Goal: Transaction & Acquisition: Purchase product/service

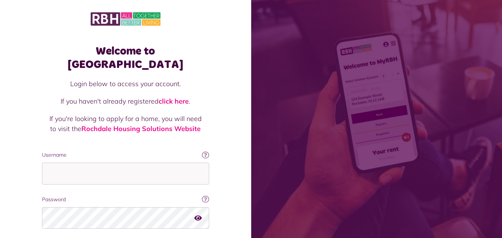
click at [81, 163] on input "Username" at bounding box center [125, 174] width 167 height 22
type input "**********"
click at [197, 214] on icon "button" at bounding box center [197, 217] width 7 height 7
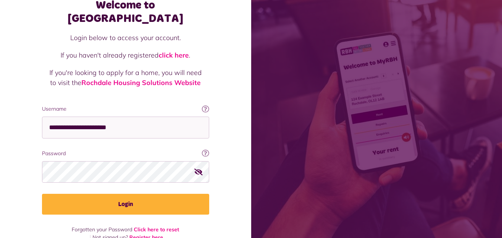
scroll to position [47, 0]
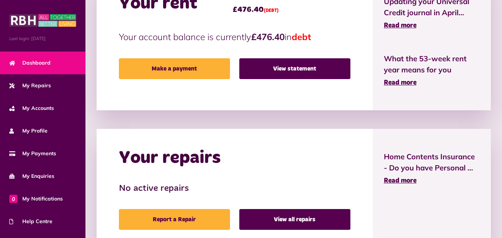
scroll to position [260, 0]
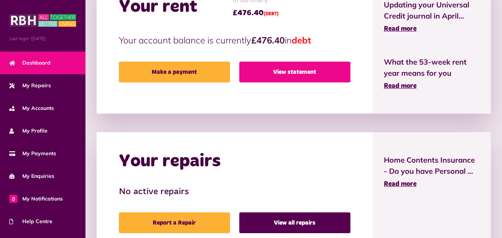
click at [305, 73] on link "View statement" at bounding box center [294, 72] width 111 height 21
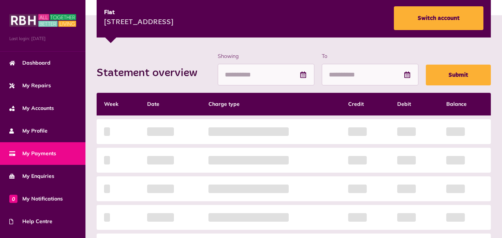
scroll to position [149, 0]
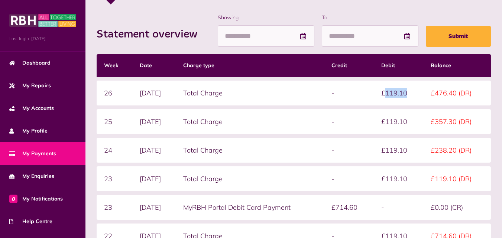
drag, startPoint x: 413, startPoint y: 93, endPoint x: 389, endPoint y: 94, distance: 23.8
click at [390, 94] on td "£119.10" at bounding box center [398, 93] width 49 height 25
click at [403, 91] on td "£119.10" at bounding box center [398, 93] width 49 height 25
click at [407, 92] on td "£119.10" at bounding box center [398, 93] width 49 height 25
drag, startPoint x: 414, startPoint y: 94, endPoint x: 390, endPoint y: 100, distance: 25.6
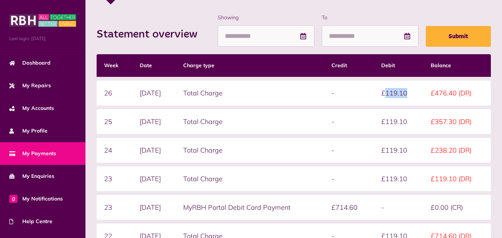
click at [390, 97] on td "£119.10" at bounding box center [398, 93] width 49 height 25
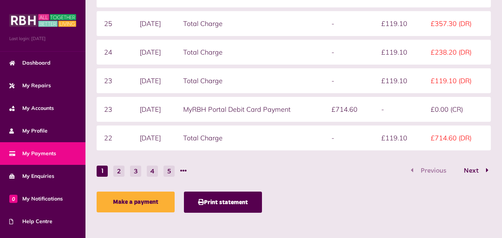
scroll to position [247, 0]
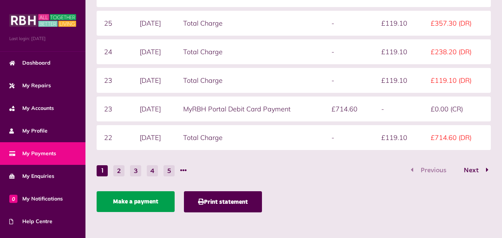
click at [131, 201] on link "Make a payment" at bounding box center [136, 201] width 78 height 21
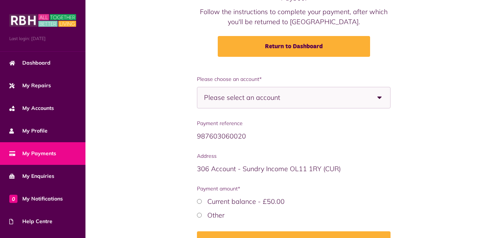
scroll to position [111, 0]
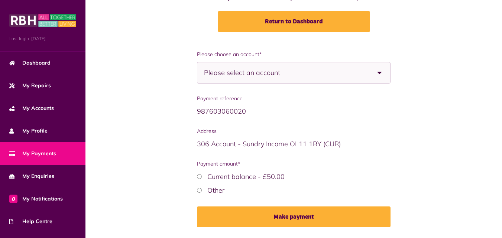
click at [299, 70] on span "Please select an account" at bounding box center [255, 72] width 102 height 21
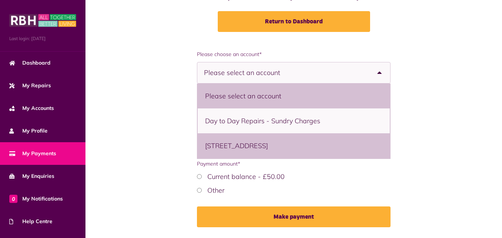
click at [225, 149] on li "12 Whalley Road, Heywood, OL10 3JG - Flat" at bounding box center [294, 145] width 192 height 25
select select "**********"
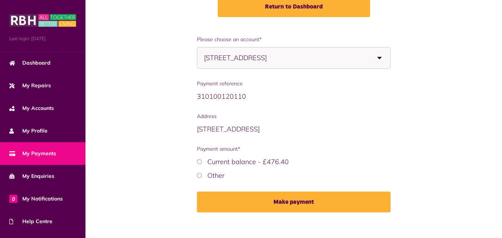
scroll to position [134, 0]
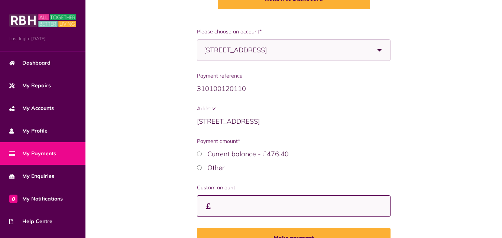
click at [231, 208] on input "Custom amount" at bounding box center [293, 206] width 193 height 22
type input "*"
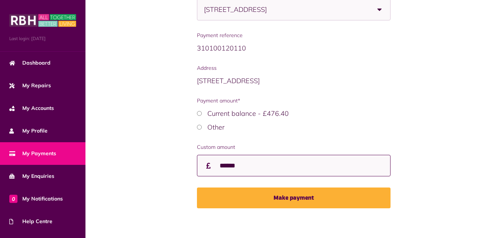
scroll to position [178, 0]
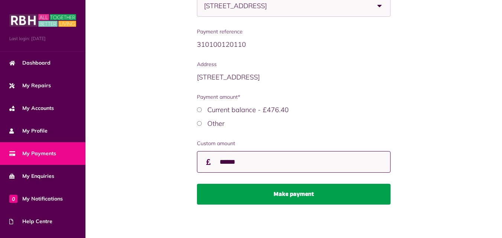
type input "******"
click at [295, 192] on button "Make payment" at bounding box center [293, 194] width 193 height 21
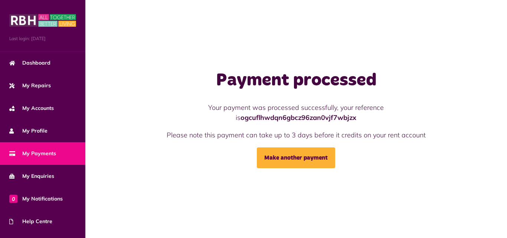
drag, startPoint x: 350, startPoint y: 163, endPoint x: 203, endPoint y: 81, distance: 168.3
click at [203, 80] on div "Payment processed Your payment was processed successfully, your reference is og…" at bounding box center [296, 119] width 344 height 98
copy div "Payment processed Your payment was processed successfully, your reference is og…"
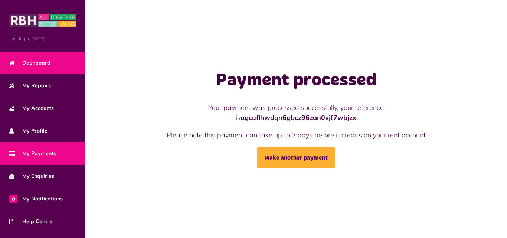
click at [38, 64] on span "Dashboard" at bounding box center [29, 63] width 41 height 8
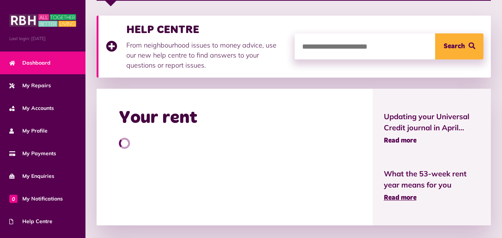
scroll to position [149, 0]
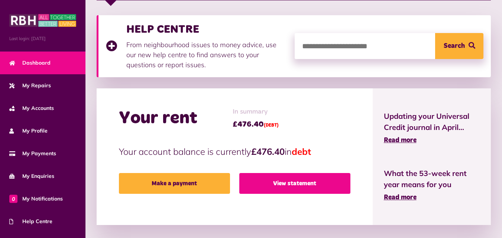
click at [290, 179] on link "View statement" at bounding box center [294, 183] width 111 height 21
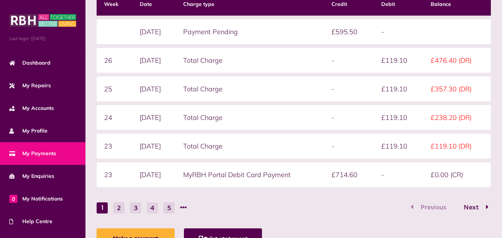
scroll to position [223, 0]
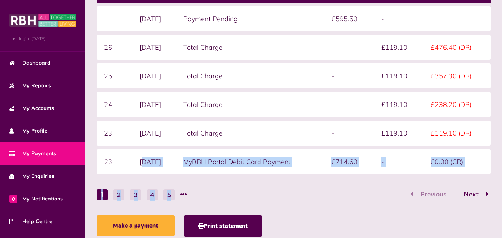
drag, startPoint x: 140, startPoint y: 163, endPoint x: 402, endPoint y: 185, distance: 262.3
click at [402, 185] on form "Statement overview Showing To Submit Week Date Charge type Credit Debit Balance…" at bounding box center [294, 69] width 394 height 261
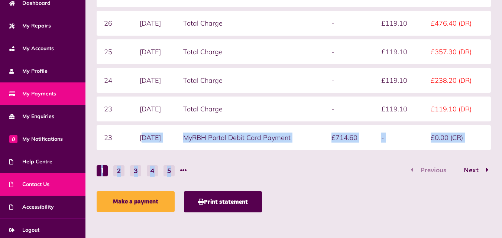
scroll to position [62, 0]
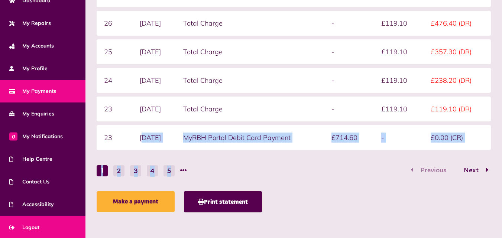
click at [32, 222] on link "Logout" at bounding box center [42, 227] width 85 height 23
